Goal: Check status: Check status

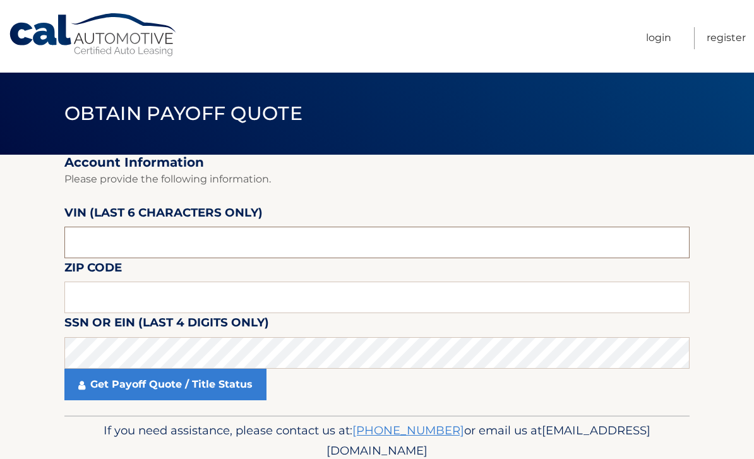
click at [463, 253] on input "text" at bounding box center [376, 243] width 625 height 32
type input "401007"
click at [408, 298] on input "text" at bounding box center [376, 298] width 625 height 32
type input "19083"
click at [238, 387] on link "Get Payoff Quote / Title Status" at bounding box center [165, 385] width 202 height 32
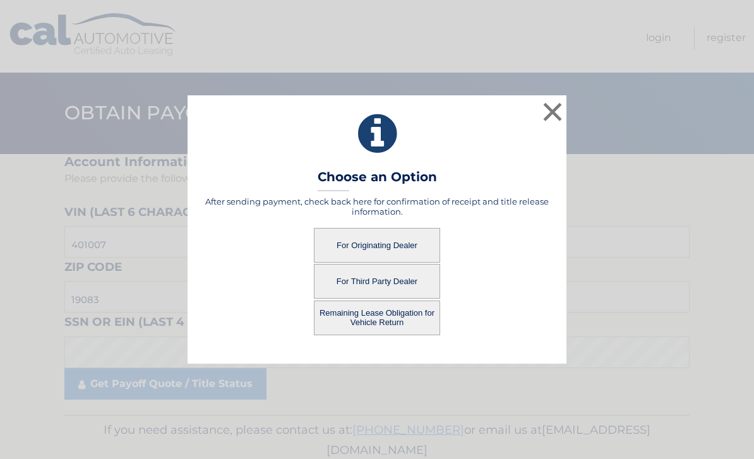
scroll to position [9, 0]
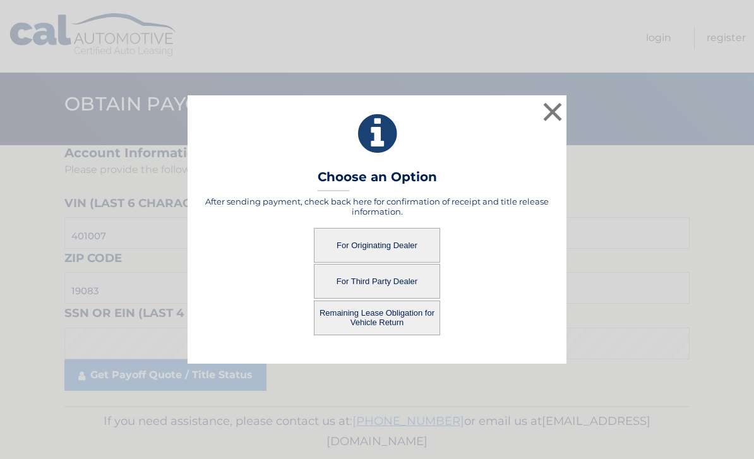
click at [403, 335] on button "Remaining Lease Obligation for Vehicle Return" at bounding box center [377, 318] width 126 height 35
click at [406, 335] on button "Remaining Lease Obligation for Vehicle Return" at bounding box center [377, 318] width 126 height 35
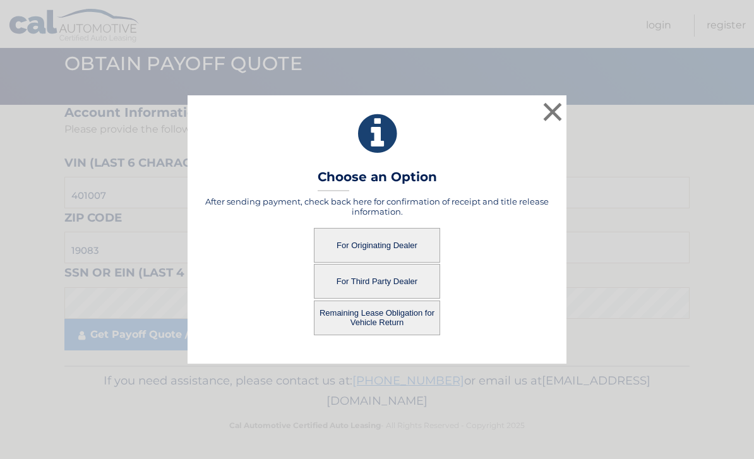
click at [419, 241] on button "For Originating Dealer" at bounding box center [377, 245] width 126 height 35
